Goal: Task Accomplishment & Management: Use online tool/utility

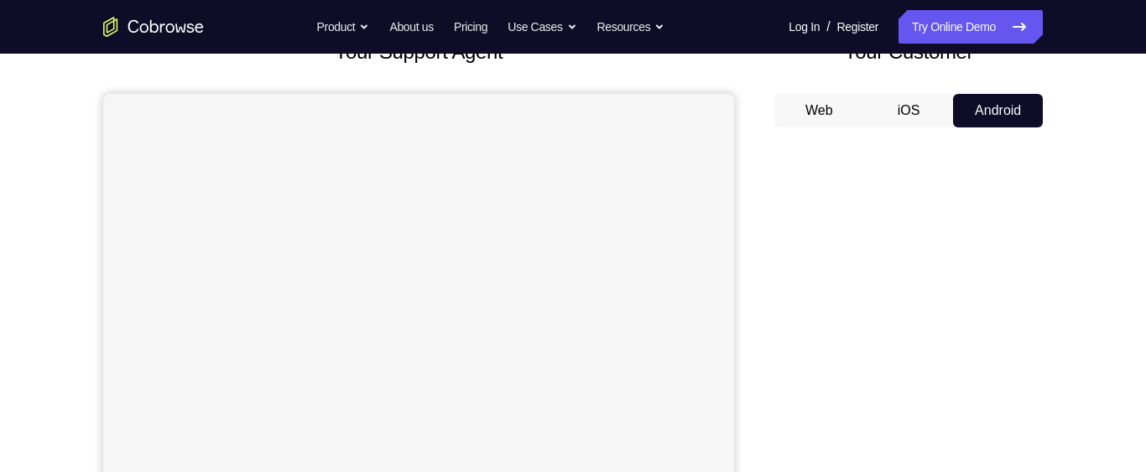
scroll to position [125, 0]
click at [831, 104] on button "Web" at bounding box center [819, 110] width 90 height 34
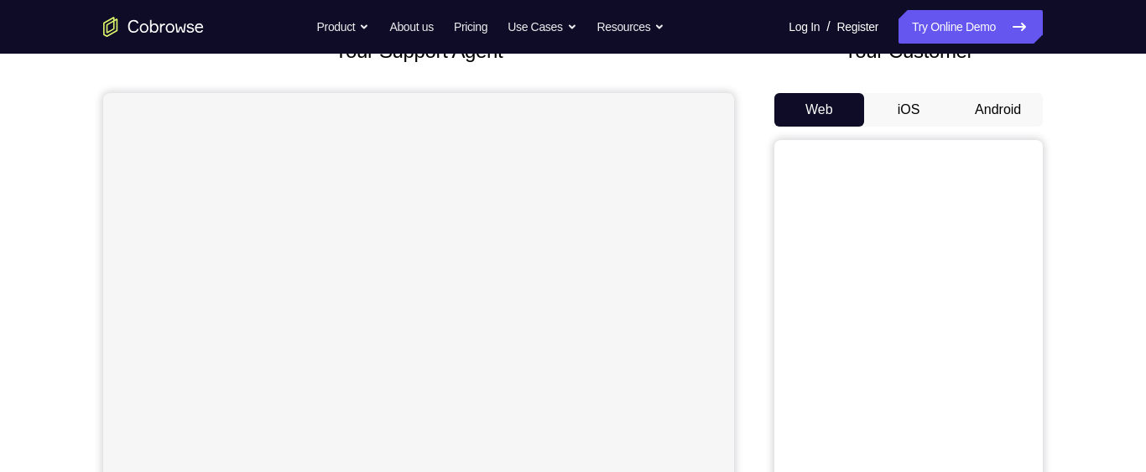
click at [1011, 105] on button "Android" at bounding box center [998, 110] width 90 height 34
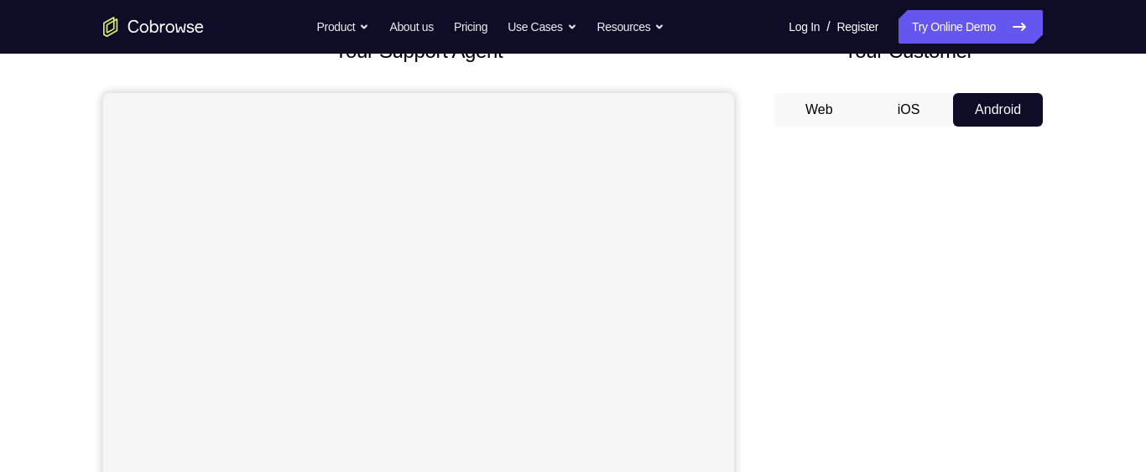
click at [806, 110] on button "Web" at bounding box center [819, 110] width 90 height 34
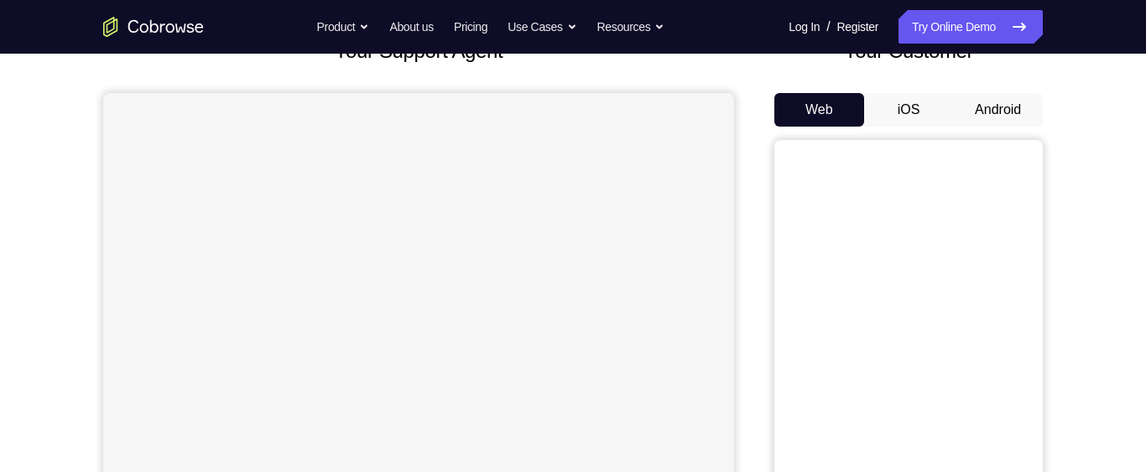
click at [1012, 113] on button "Android" at bounding box center [998, 110] width 90 height 34
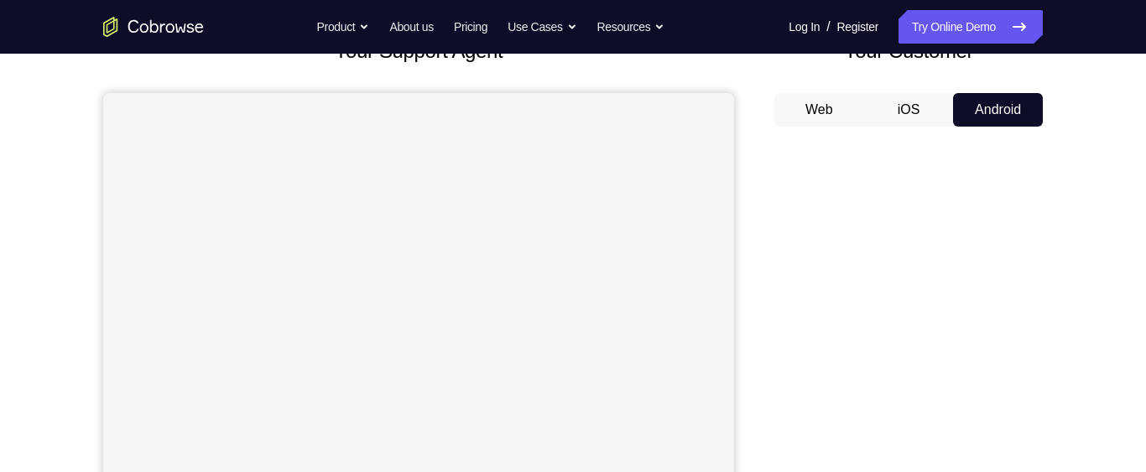
click at [816, 104] on button "Web" at bounding box center [819, 110] width 90 height 34
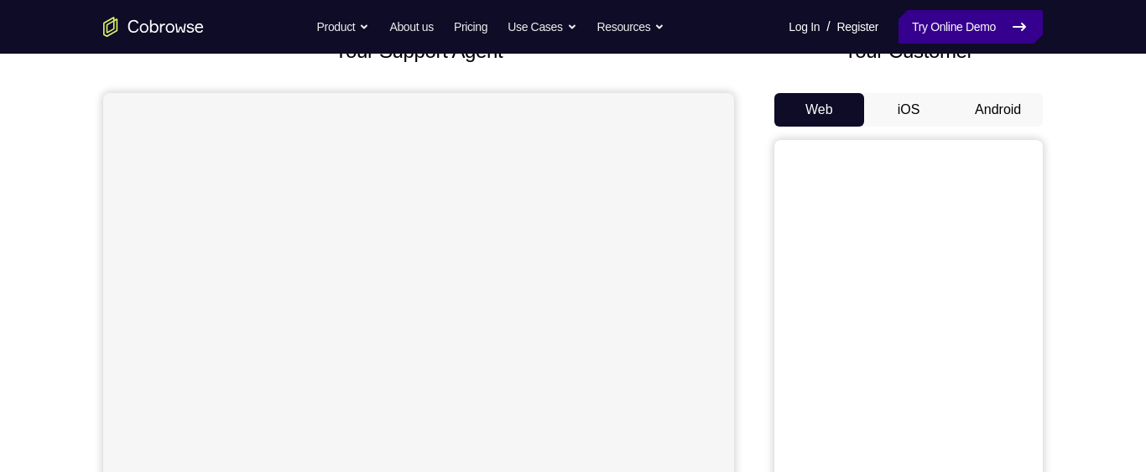
click at [988, 30] on link "Try Online Demo" at bounding box center [971, 27] width 144 height 34
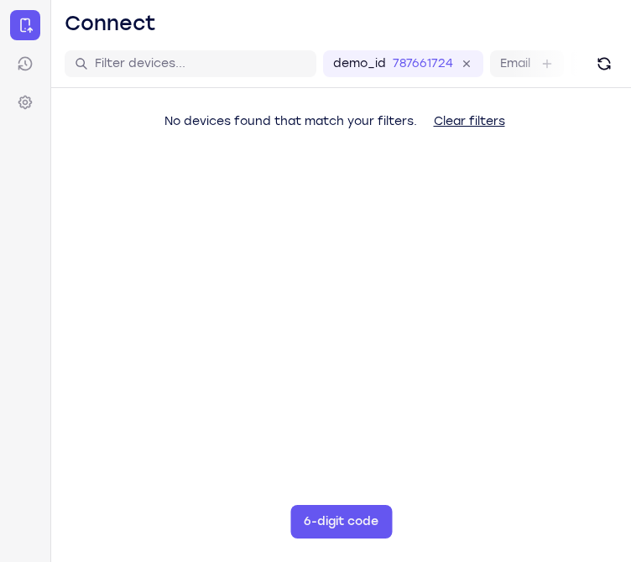
click at [555, 401] on main "demo_id 787661724 787661724 Email User ID Device ID Device name 6-digit code Co…" at bounding box center [341, 321] width 580 height 562
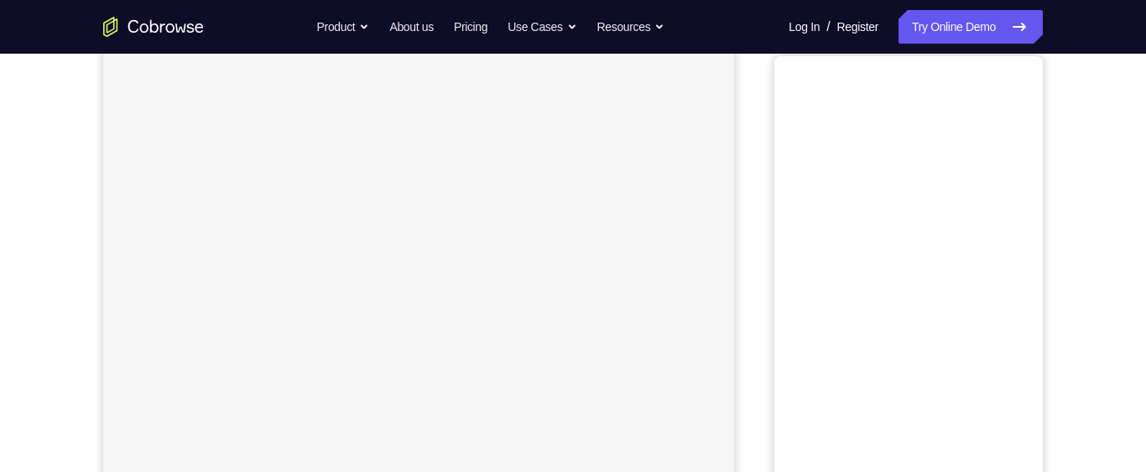
scroll to position [119, 0]
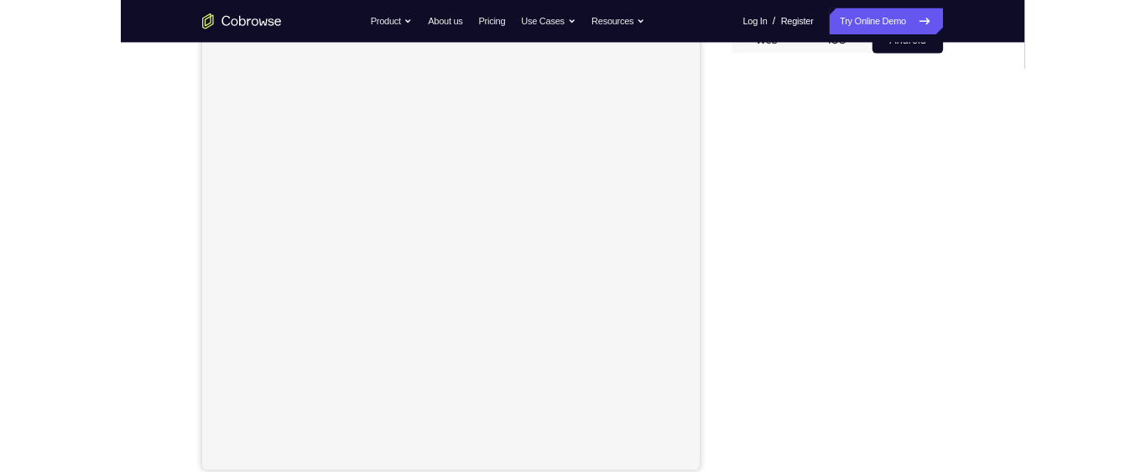
scroll to position [188, 0]
